Goal: Use online tool/utility: Utilize a website feature to perform a specific function

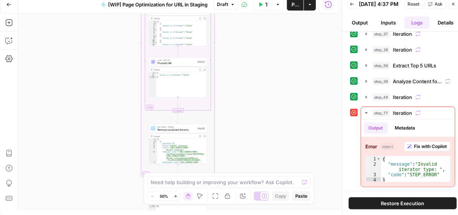
scroll to position [5, 0]
click at [178, 194] on icon "button" at bounding box center [175, 196] width 4 height 4
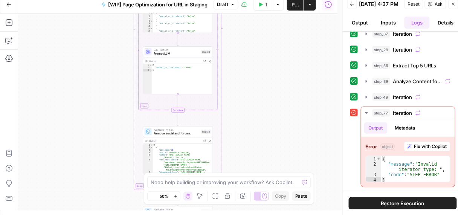
click at [178, 195] on icon "button" at bounding box center [175, 196] width 4 height 4
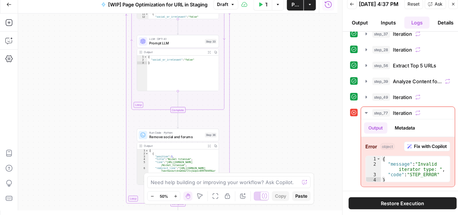
click at [178, 195] on icon "button" at bounding box center [175, 196] width 4 height 4
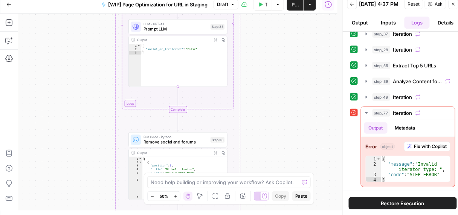
click at [177, 195] on icon "button" at bounding box center [175, 196] width 4 height 4
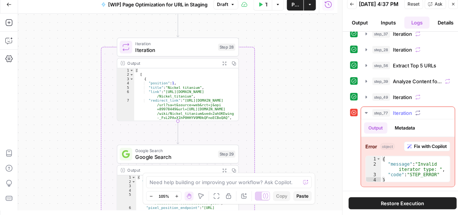
click at [376, 113] on span "step_77" at bounding box center [381, 113] width 18 height 8
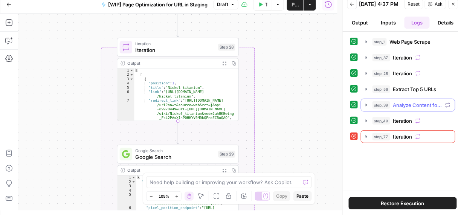
scroll to position [0, 0]
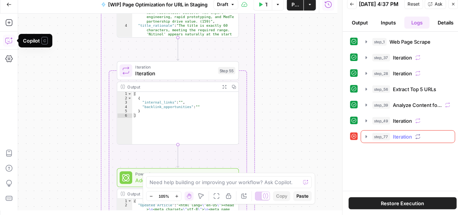
click at [369, 137] on button "step_77 Iteration 0 ms" at bounding box center [408, 137] width 94 height 12
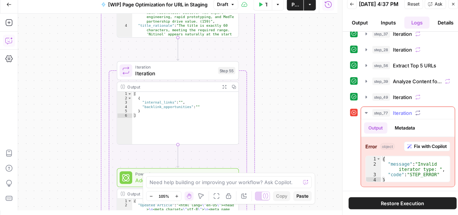
scroll to position [24, 0]
click at [432, 144] on span "Fix with Copilot" at bounding box center [430, 146] width 33 height 7
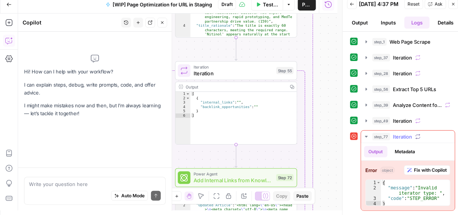
scroll to position [0, 0]
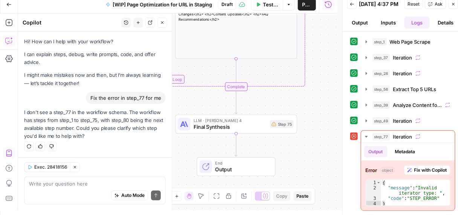
click at [263, 6] on span "Test Workflow" at bounding box center [270, 5] width 15 height 8
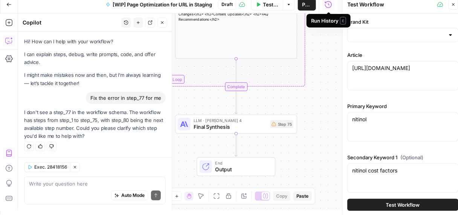
type input "Resonetics - Sitemap [Full Site as of 9/2/25]"
type input "Resonetics"
click at [417, 204] on span "Test Workflow" at bounding box center [403, 205] width 34 height 8
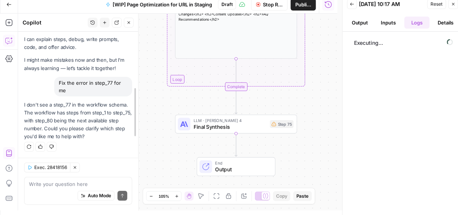
drag, startPoint x: 168, startPoint y: 36, endPoint x: 127, endPoint y: 40, distance: 41.2
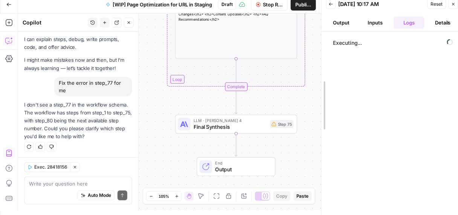
drag, startPoint x: 344, startPoint y: 59, endPoint x: 322, endPoint y: 58, distance: 21.9
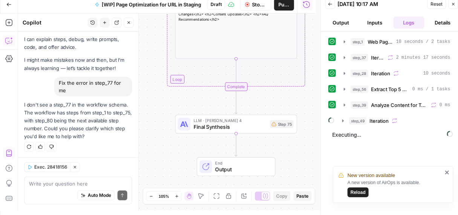
click at [356, 195] on span "Reload" at bounding box center [357, 192] width 15 height 7
